Goal: Task Accomplishment & Management: Manage account settings

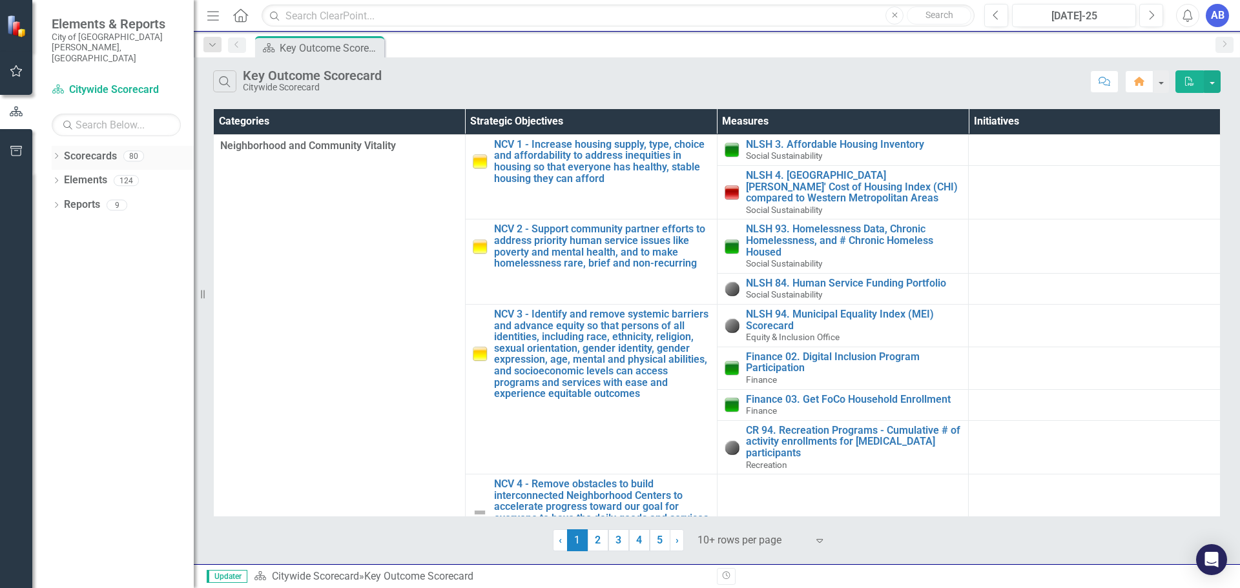
click at [130, 150] on div "80" at bounding box center [133, 155] width 21 height 11
click at [56, 154] on icon "Dropdown" at bounding box center [56, 157] width 9 height 7
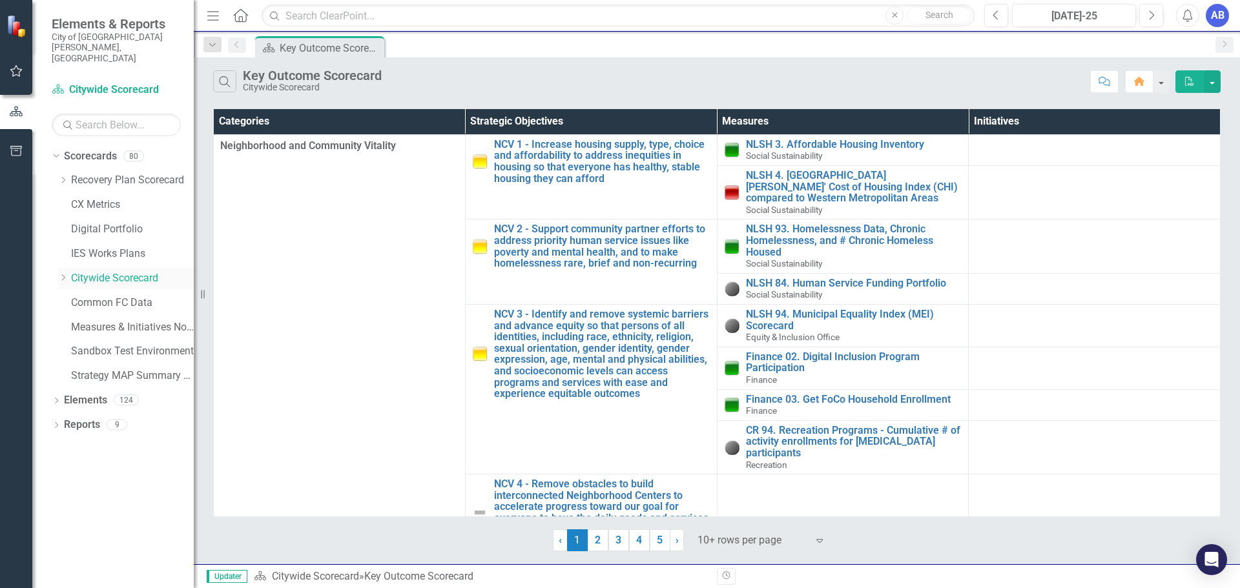
click at [64, 274] on icon at bounding box center [63, 277] width 3 height 6
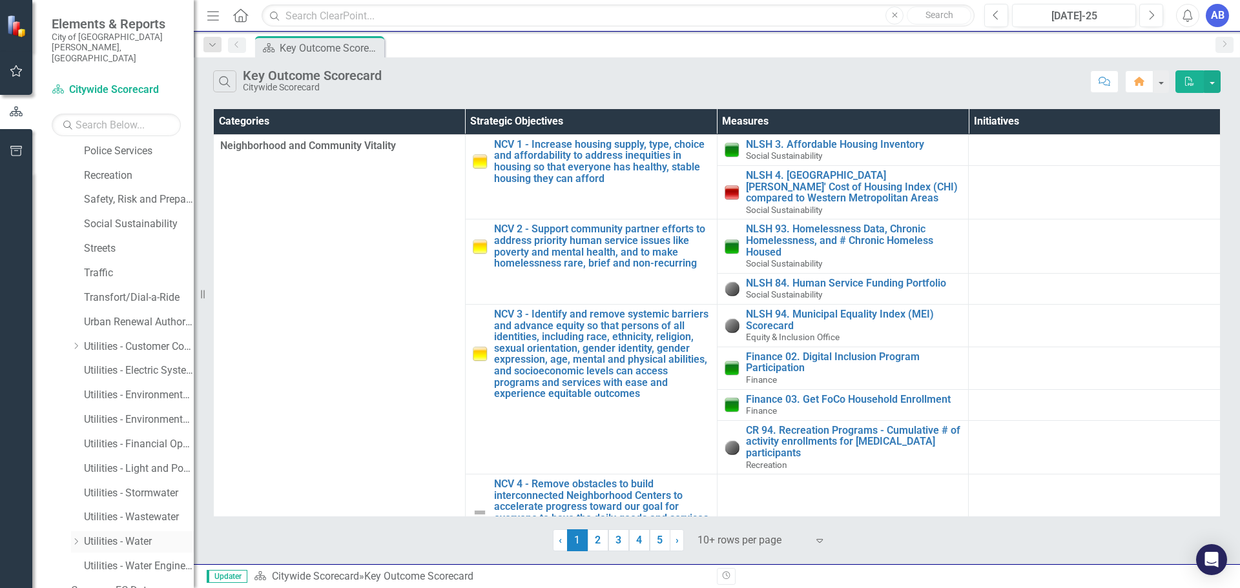
scroll to position [880, 0]
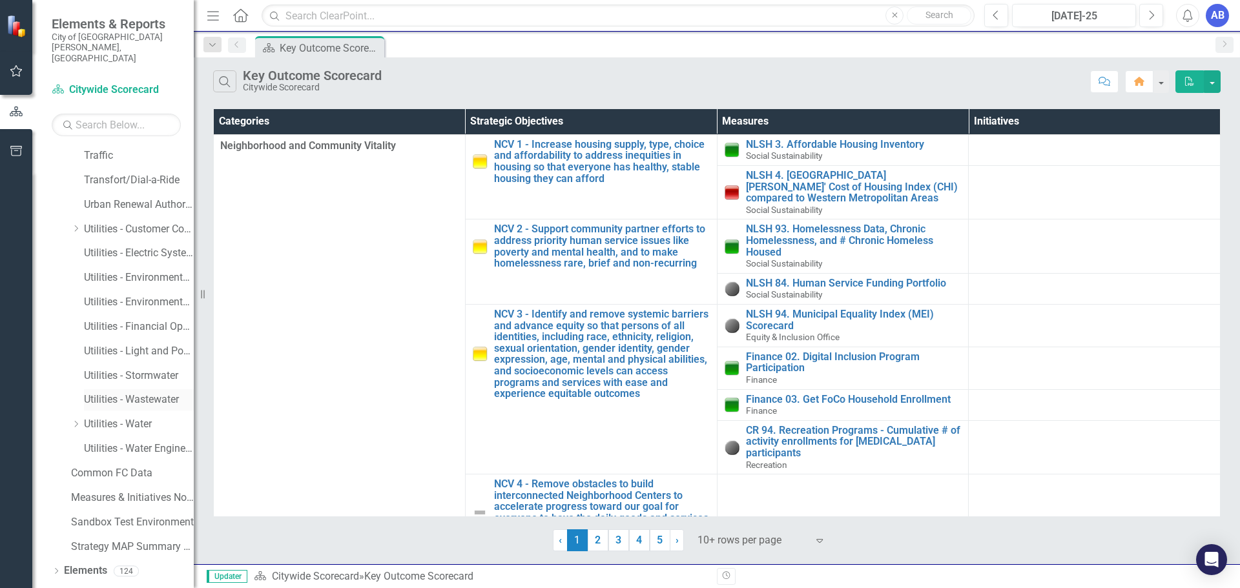
click at [116, 393] on link "Utilities - Wastewater" at bounding box center [139, 400] width 110 height 15
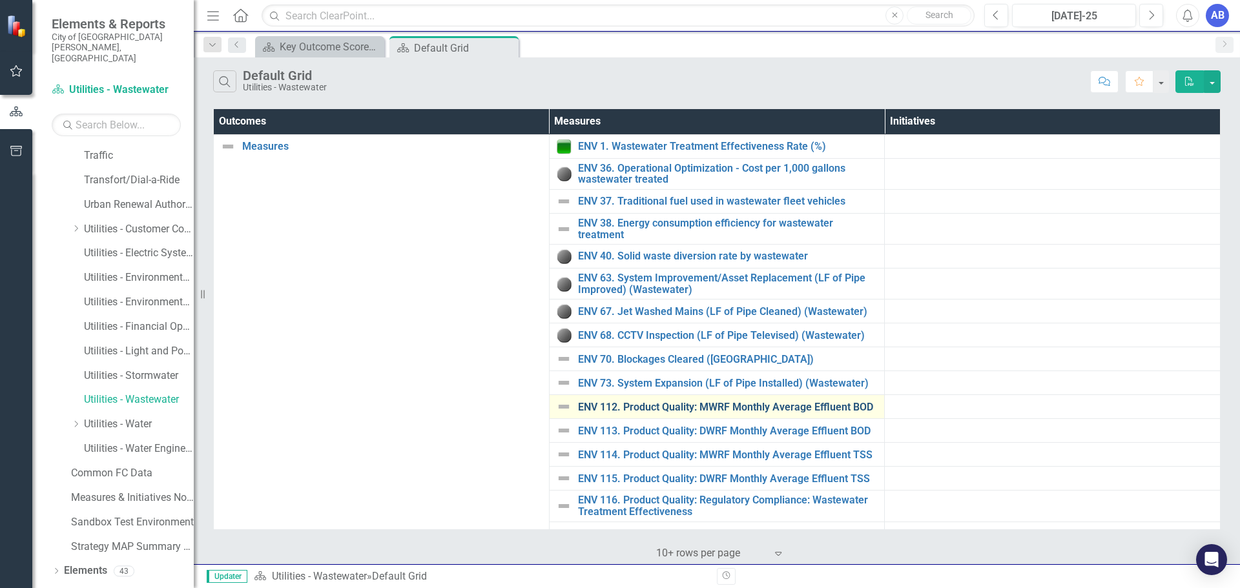
click at [759, 404] on link "ENV 112. Product Quality: MWRF Monthly Average Effluent BOD" at bounding box center [728, 408] width 300 height 12
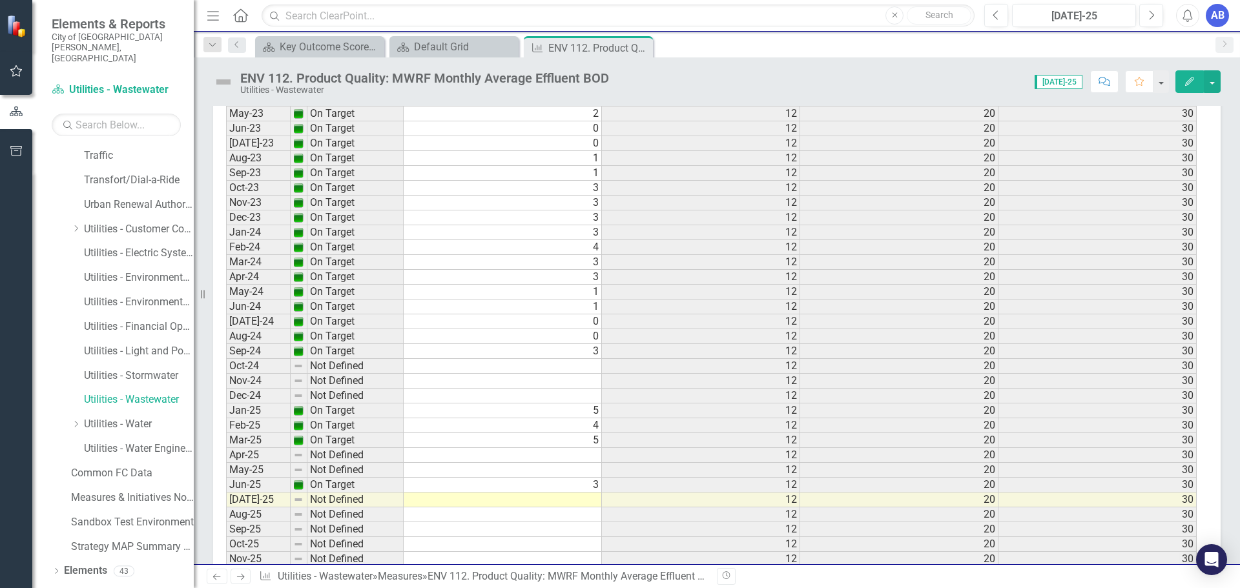
scroll to position [2431, 0]
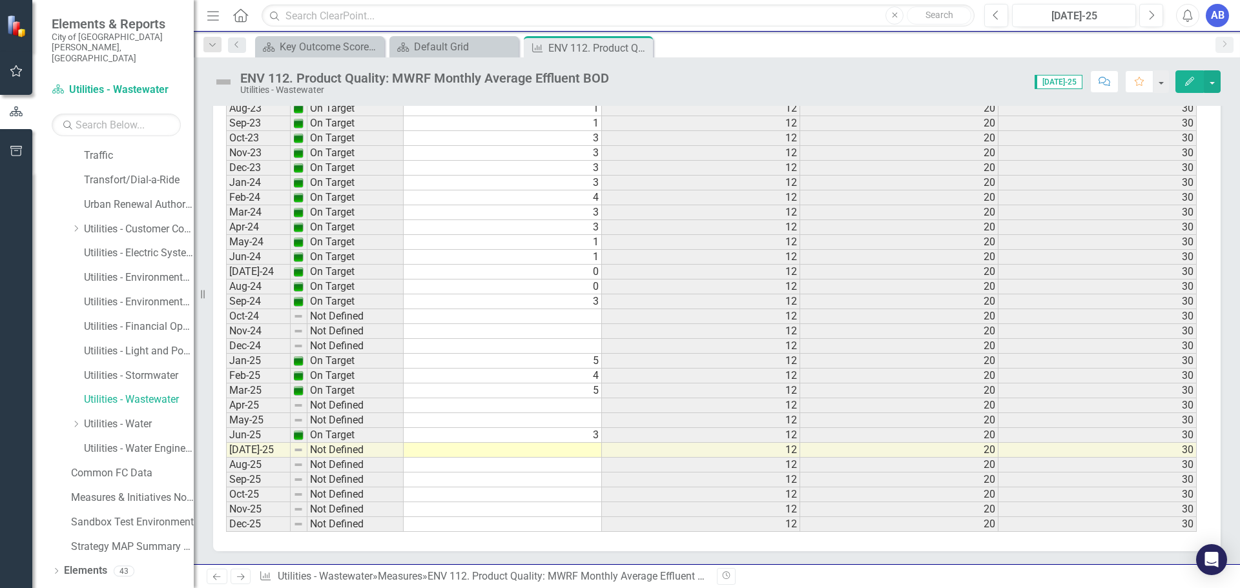
click at [517, 454] on td at bounding box center [503, 450] width 198 height 15
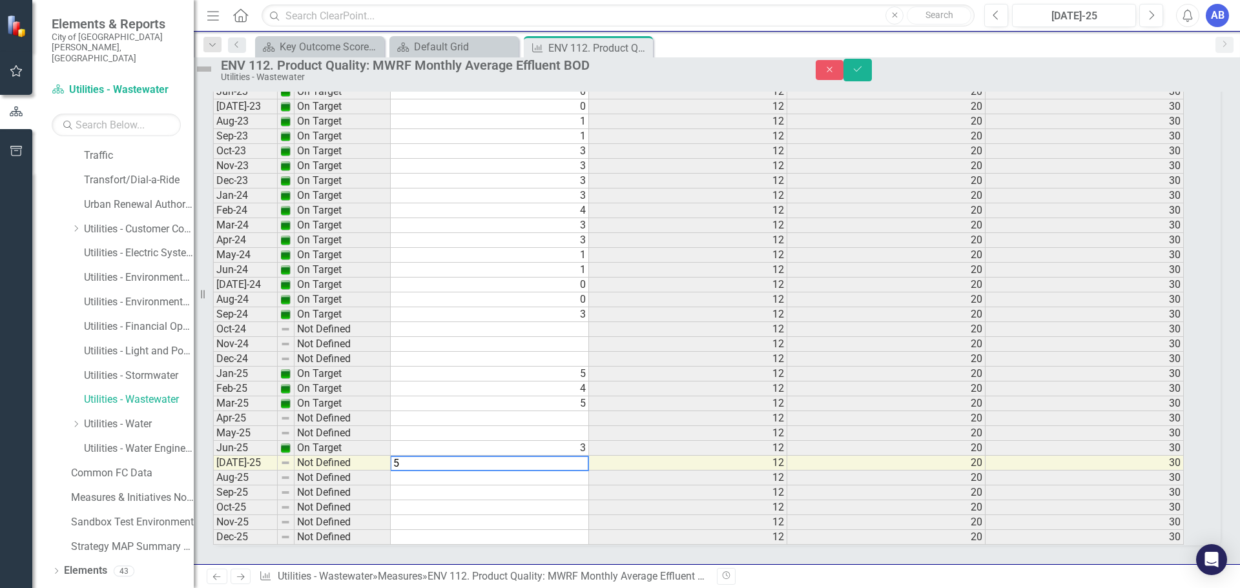
scroll to position [2440, 0]
type textarea "5"
click at [872, 81] on button "Save" at bounding box center [857, 70] width 28 height 23
